Goal: Task Accomplishment & Management: Contribute content

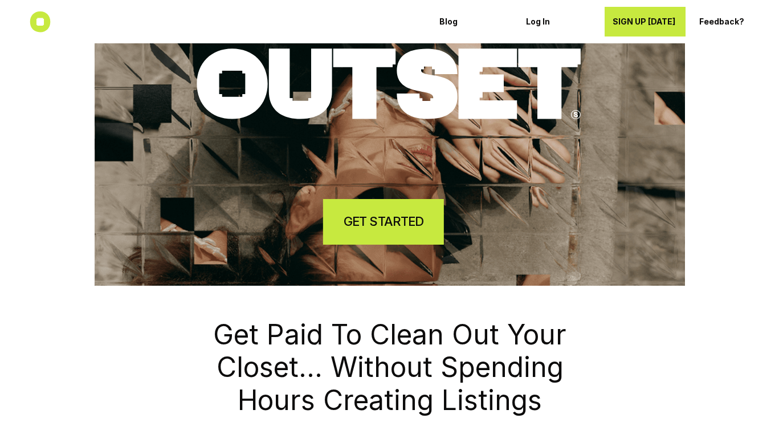
click at [407, 214] on h4 "GET STARTED" at bounding box center [384, 221] width 80 height 18
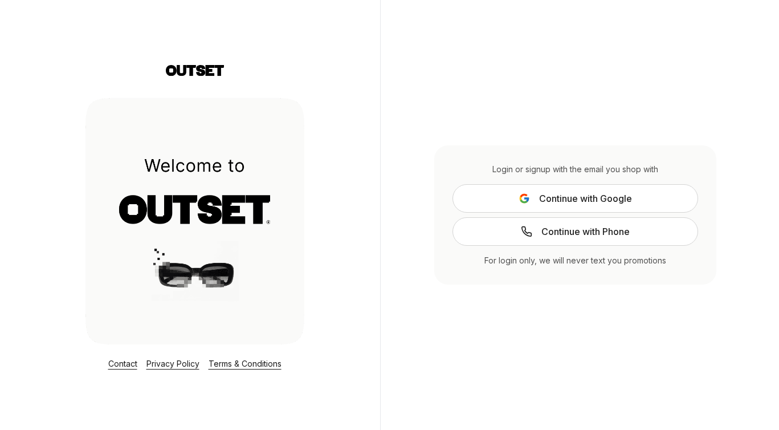
click at [561, 201] on span "Continue with Google" at bounding box center [585, 198] width 93 height 14
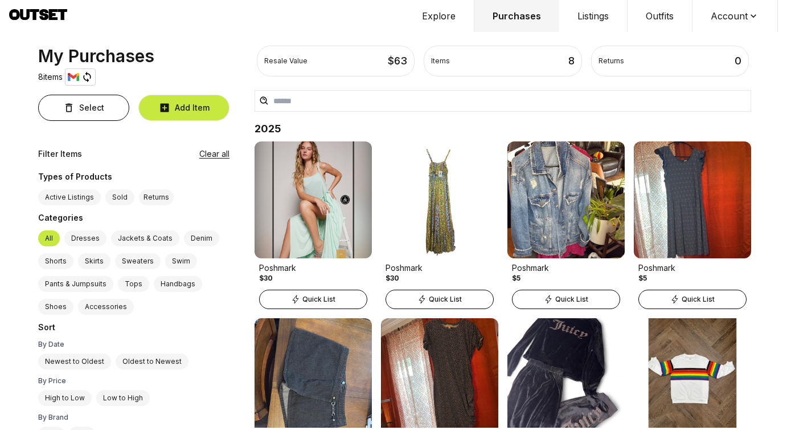
scroll to position [76, 0]
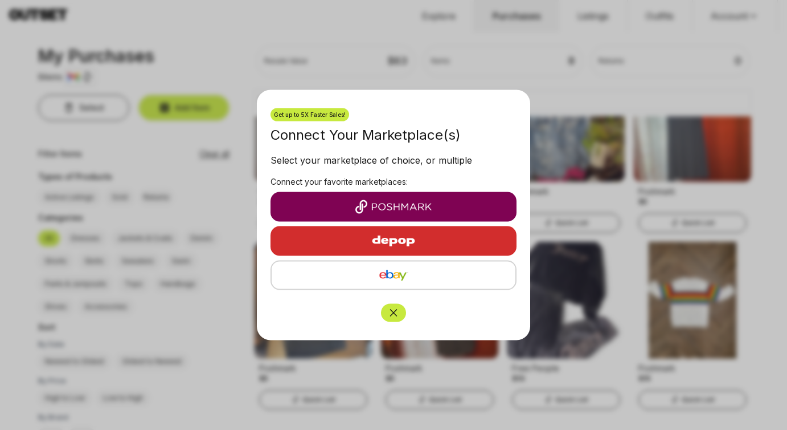
click at [460, 202] on img "button" at bounding box center [394, 207] width 228 height 14
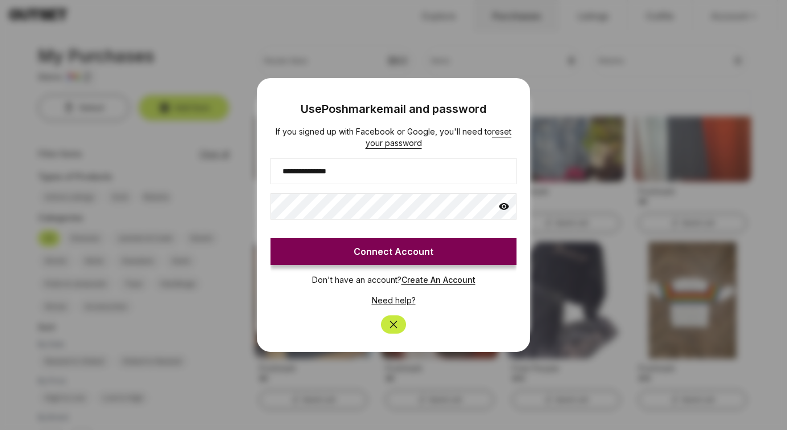
type input "**********"
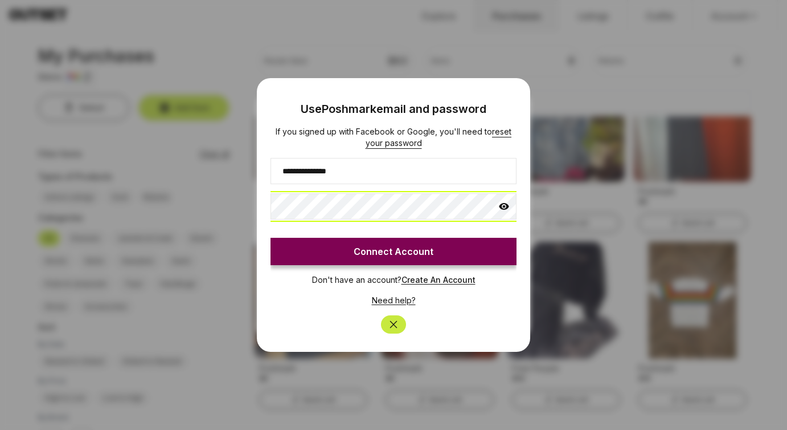
click button "Connect Account" at bounding box center [394, 251] width 246 height 27
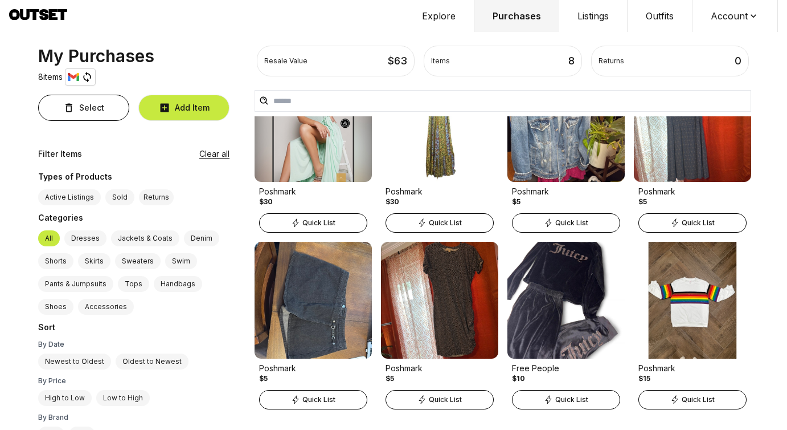
click at [736, 14] on button "Account" at bounding box center [735, 16] width 85 height 32
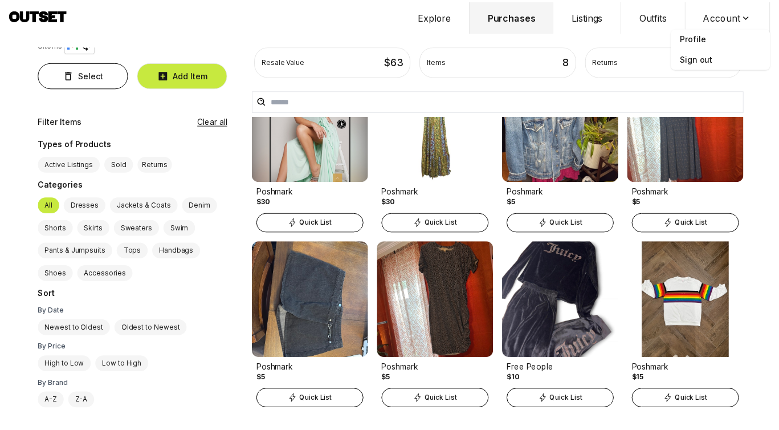
scroll to position [0, 0]
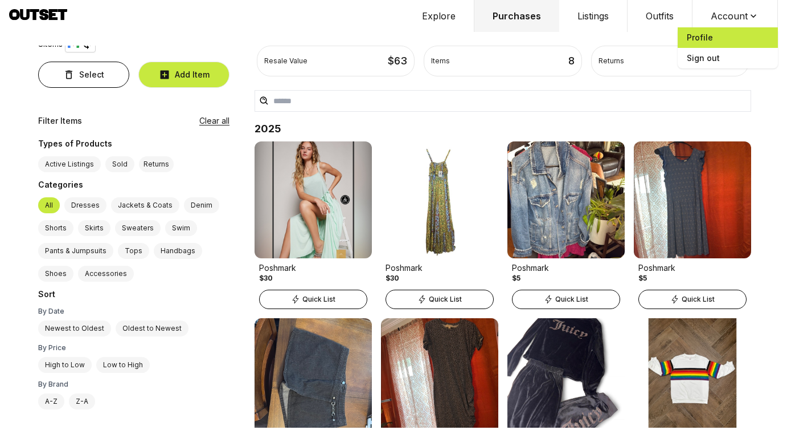
click at [733, 37] on span "Profile" at bounding box center [728, 37] width 100 height 21
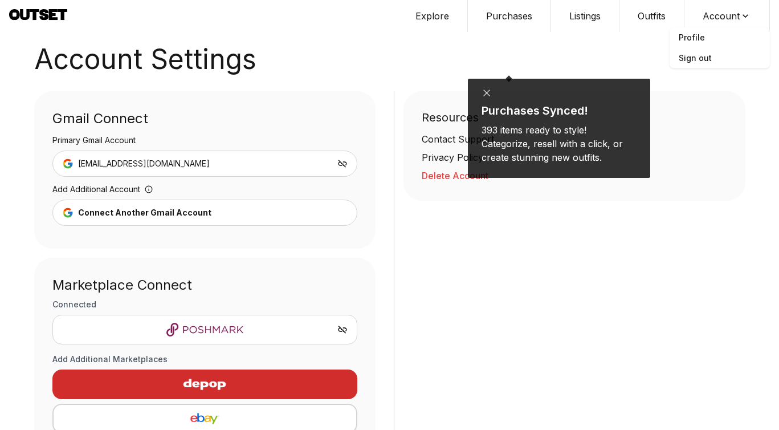
scroll to position [72, 0]
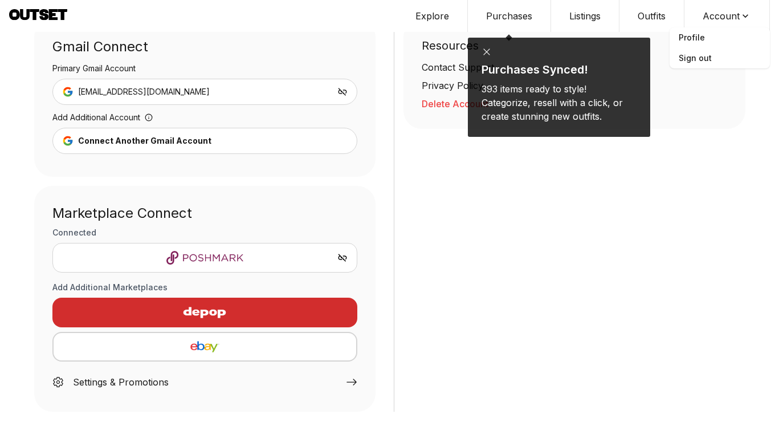
click at [280, 308] on div "button" at bounding box center [205, 312] width 287 height 27
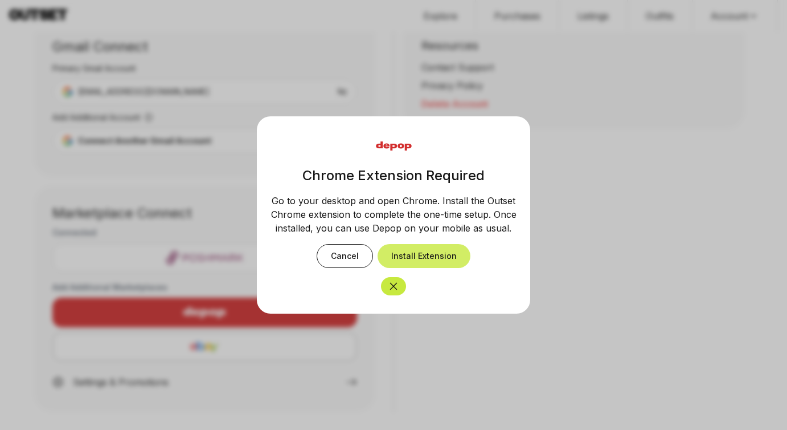
click at [438, 250] on button "Install Extension" at bounding box center [424, 256] width 93 height 24
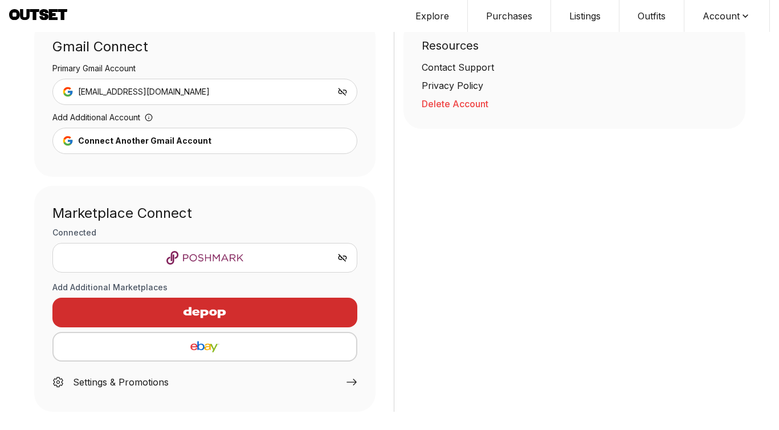
click at [185, 317] on img "button" at bounding box center [204, 312] width 99 height 27
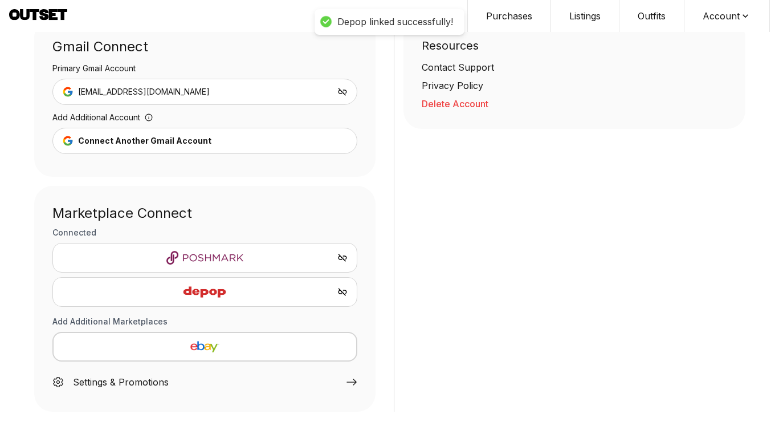
click at [194, 349] on img "button" at bounding box center [205, 347] width 285 height 14
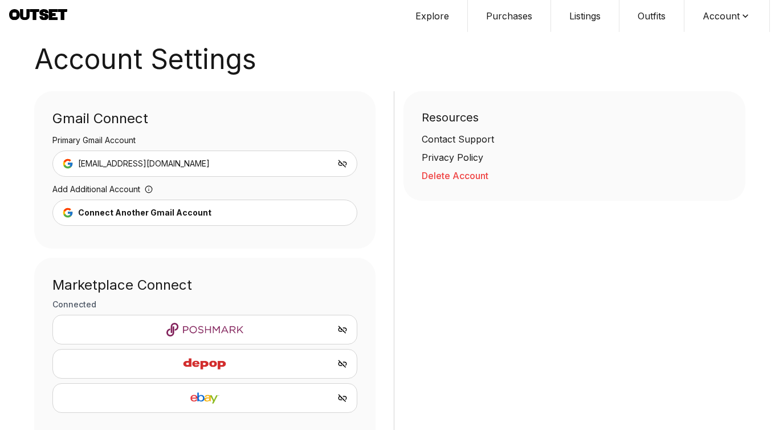
click at [50, 21] on icon at bounding box center [38, 16] width 58 height 14
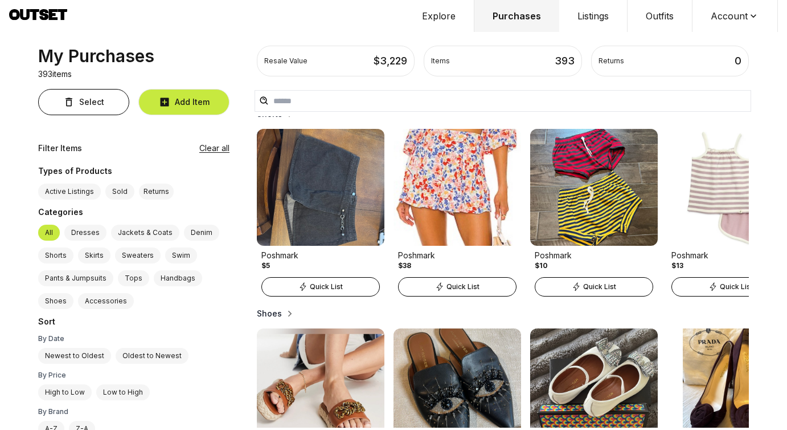
scroll to position [1087, 0]
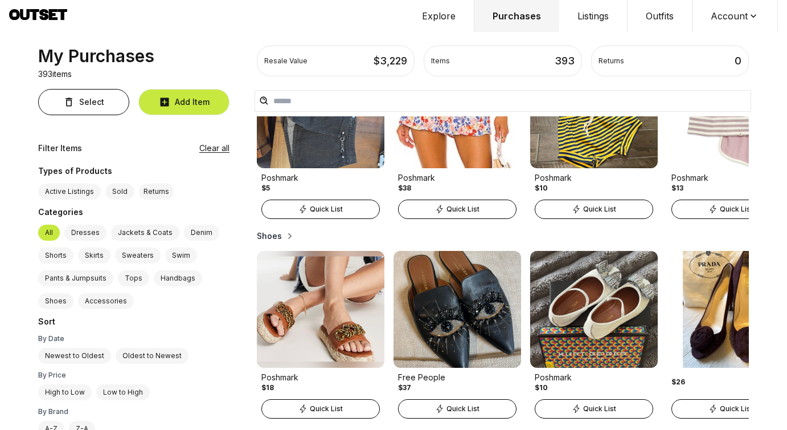
click at [590, 21] on button "Listings" at bounding box center [593, 16] width 68 height 32
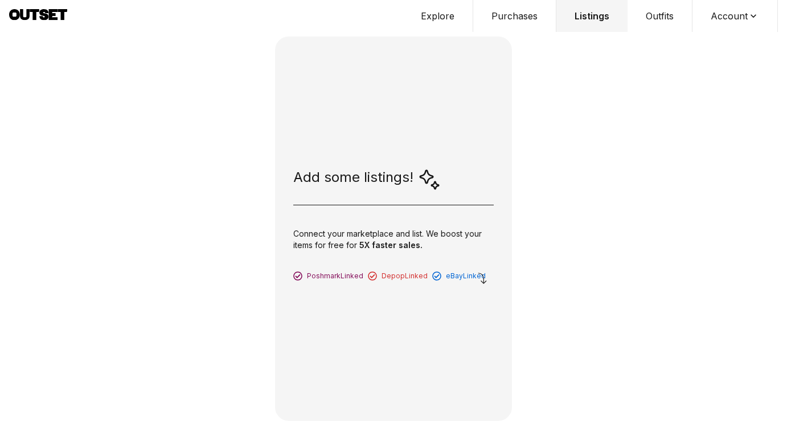
click at [481, 278] on icon at bounding box center [483, 278] width 14 height 14
click at [651, 11] on button "Outfits" at bounding box center [660, 16] width 65 height 32
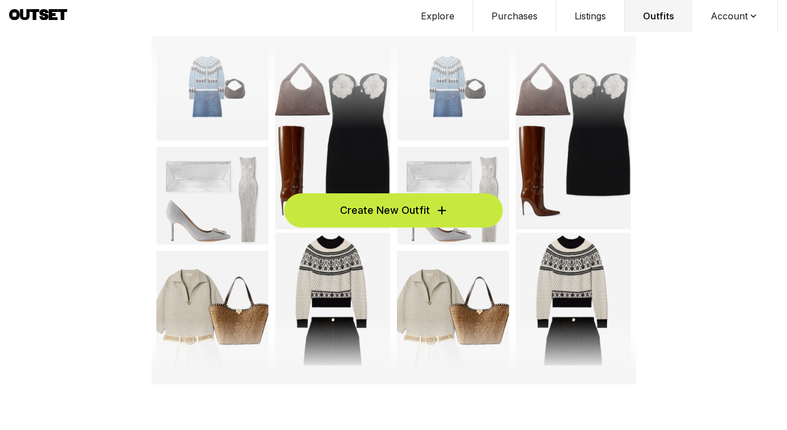
click at [514, 17] on button "Purchases" at bounding box center [514, 16] width 83 height 32
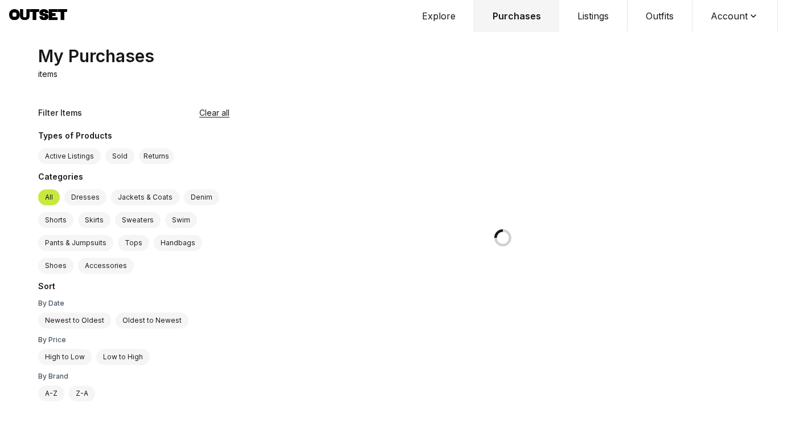
click at [451, 16] on button "Explore" at bounding box center [439, 16] width 71 height 32
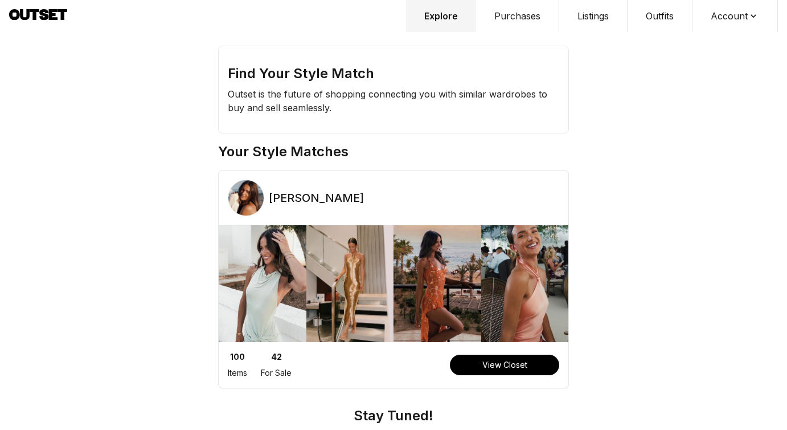
click at [595, 17] on button "Listings" at bounding box center [593, 16] width 68 height 32
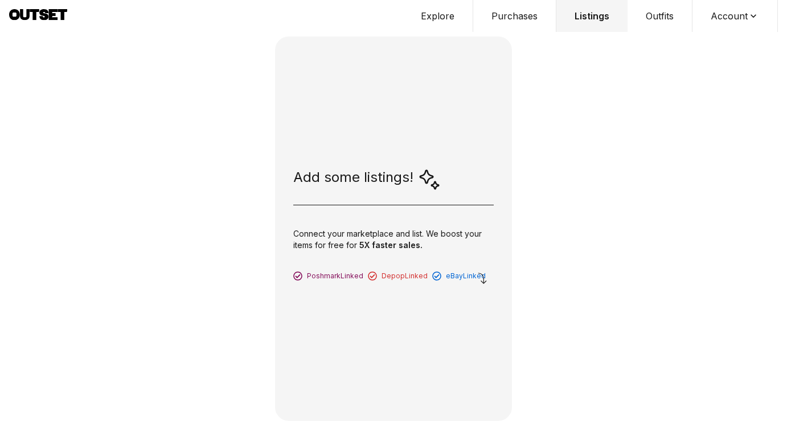
click at [377, 174] on div "Add some listings!" at bounding box center [367, 179] width 148 height 23
click at [665, 17] on button "Outfits" at bounding box center [660, 16] width 65 height 32
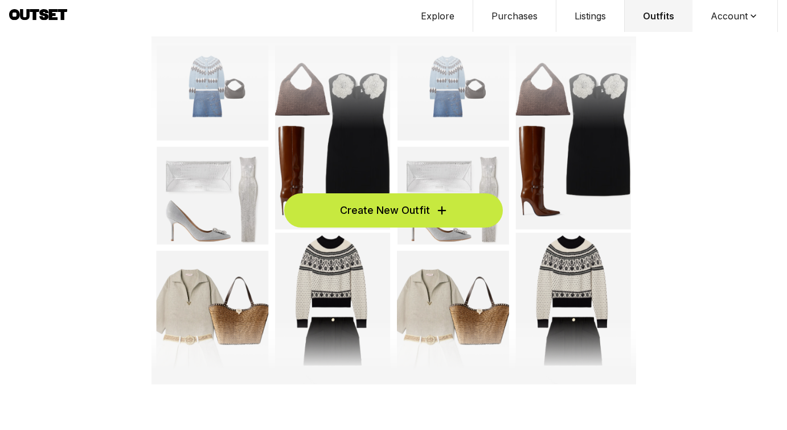
click at [525, 23] on button "Purchases" at bounding box center [514, 16] width 83 height 32
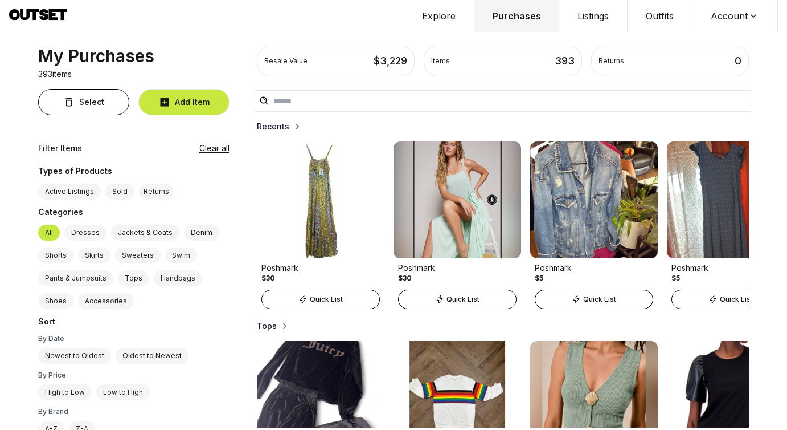
click at [280, 128] on h2 "Recents" at bounding box center [273, 126] width 32 height 11
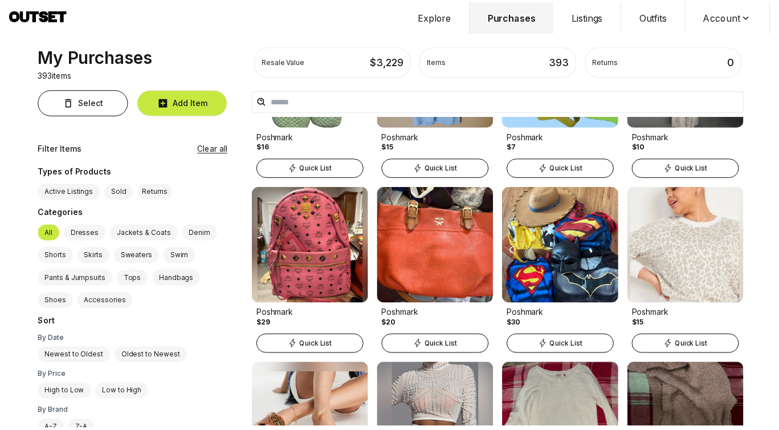
scroll to position [836, 0]
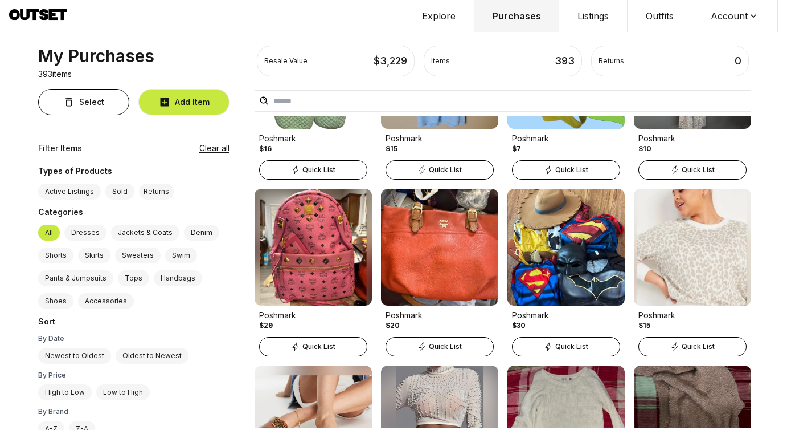
click at [449, 223] on img at bounding box center [439, 247] width 117 height 117
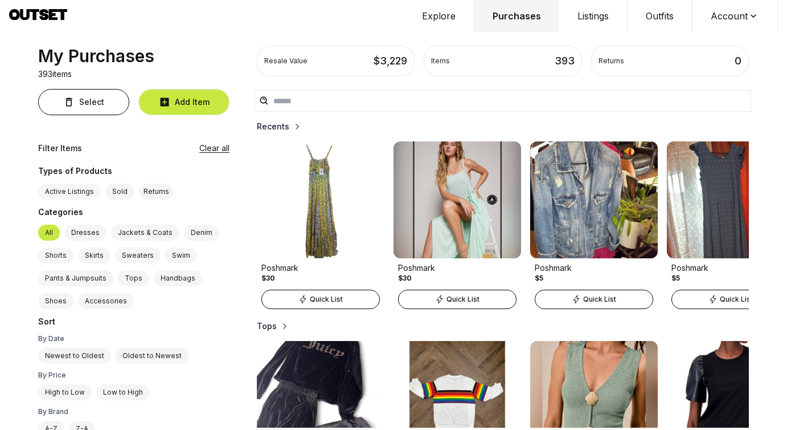
click at [691, 169] on img at bounding box center [731, 199] width 128 height 117
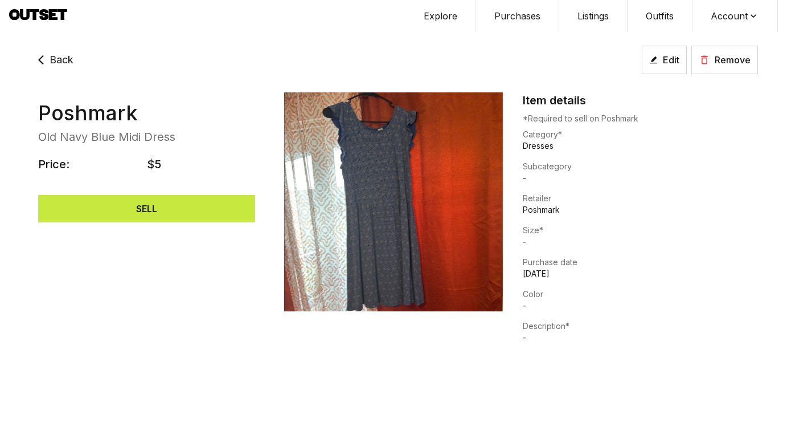
click at [204, 209] on button "SELL" at bounding box center [146, 208] width 217 height 27
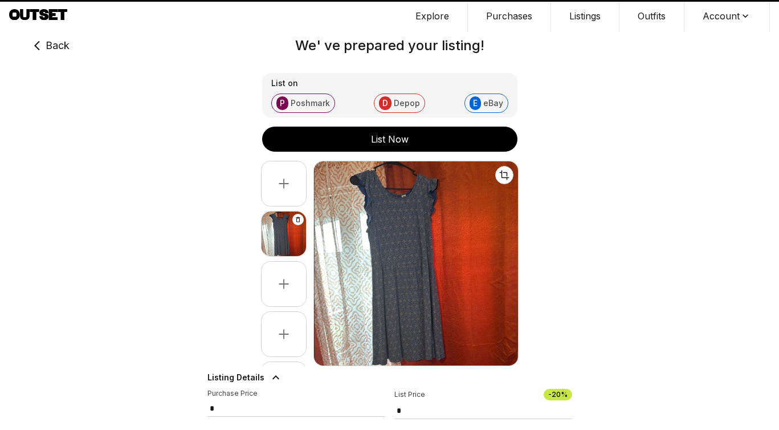
type input "*"
select select "*******"
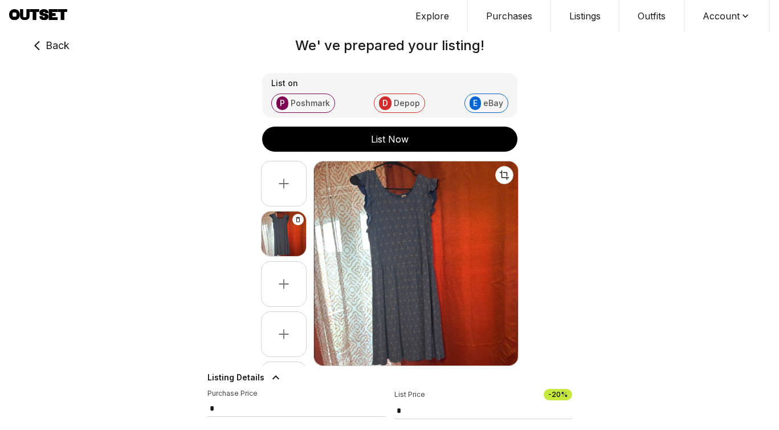
click at [58, 14] on icon at bounding box center [38, 16] width 58 height 14
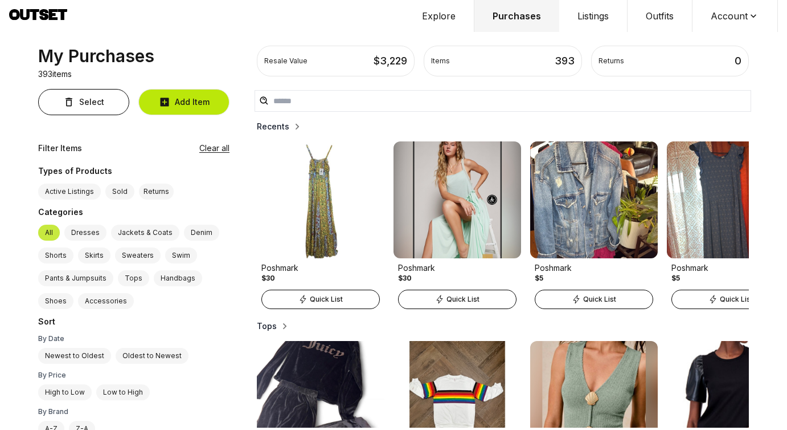
click at [201, 111] on button "Add Item" at bounding box center [183, 102] width 91 height 26
